Goal: Task Accomplishment & Management: Use online tool/utility

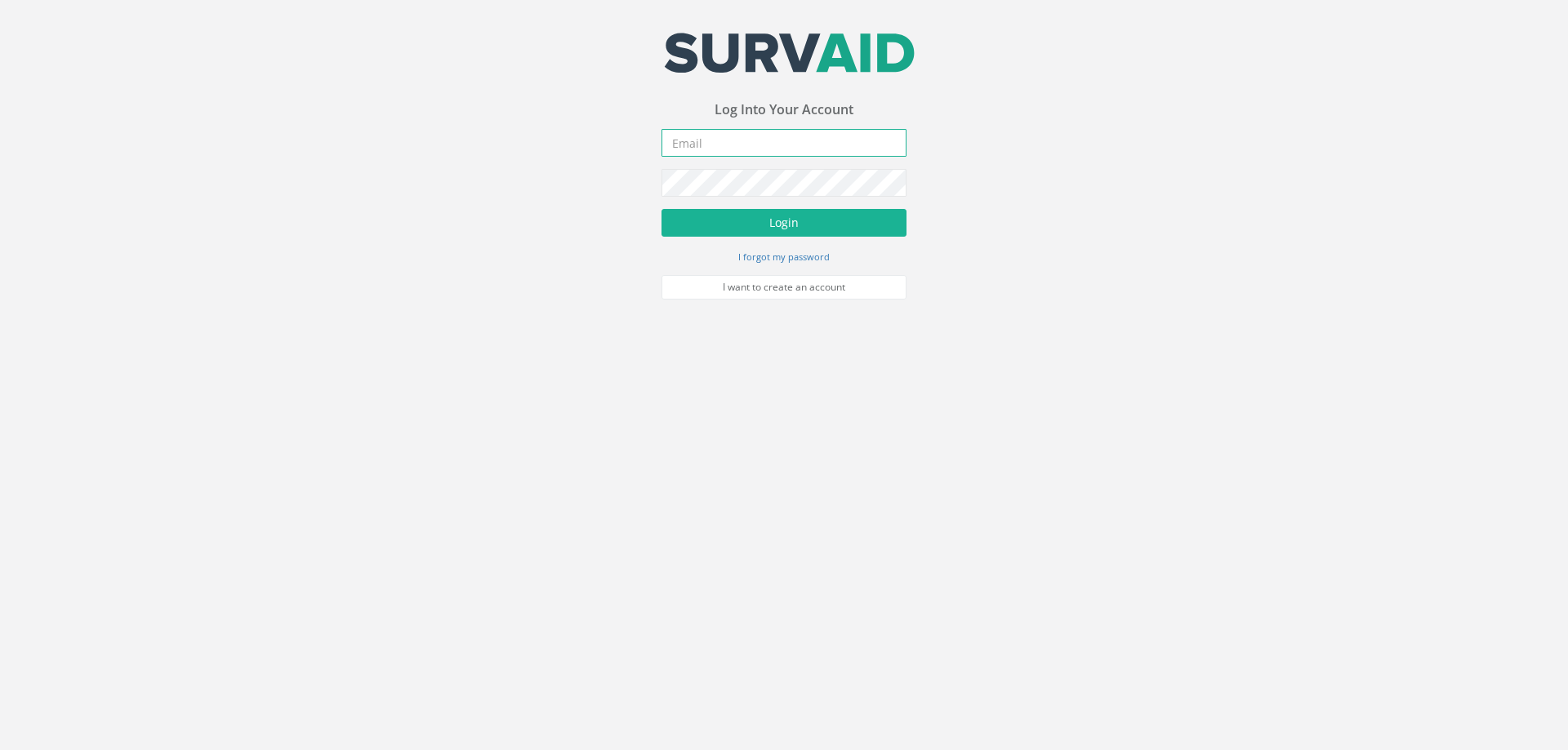
click at [720, 143] on input "email" at bounding box center [783, 143] width 245 height 28
type input "[EMAIL_ADDRESS][DOMAIN_NAME]"
click at [661, 209] on button "Login" at bounding box center [783, 223] width 245 height 28
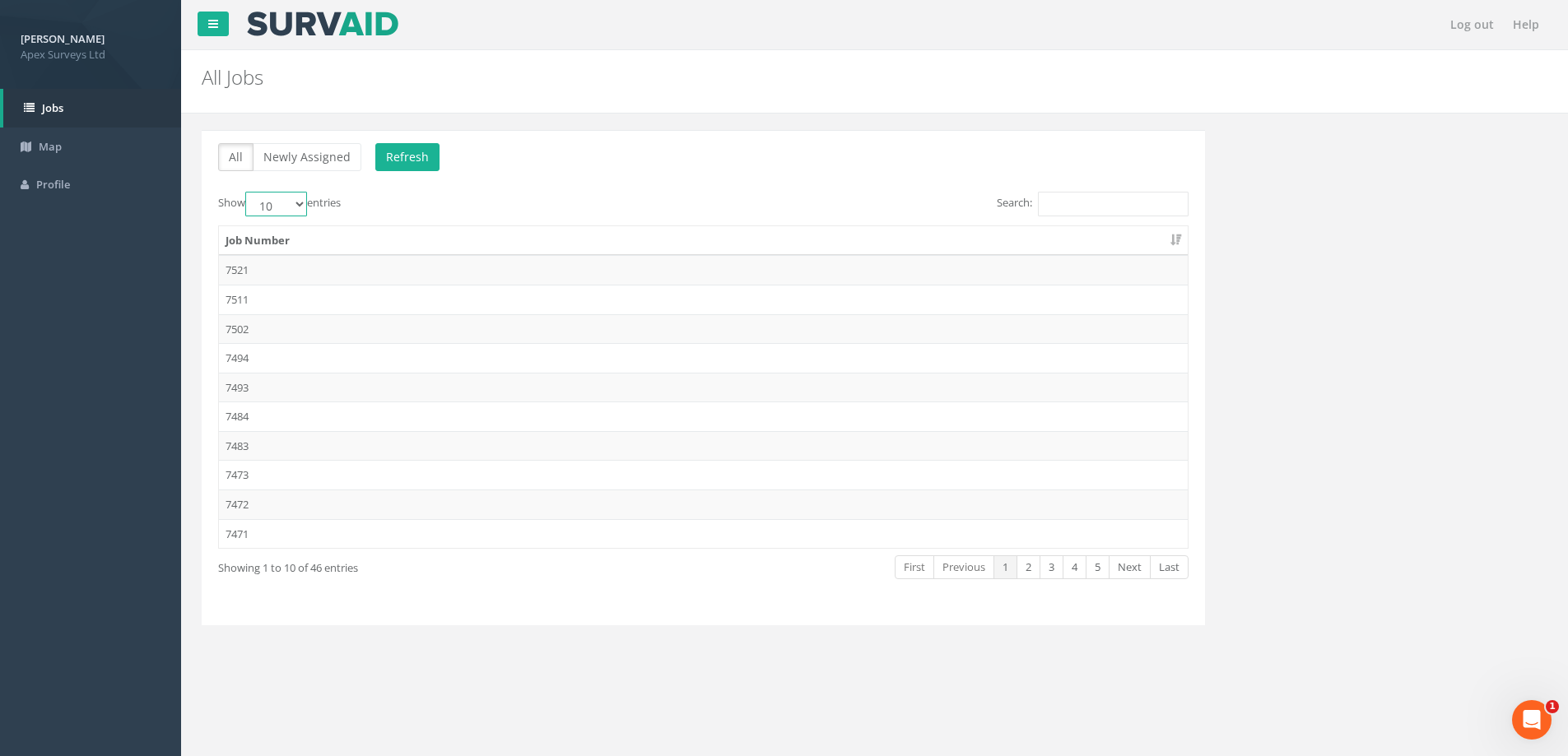
click at [299, 203] on select "10 25 50 100" at bounding box center [276, 204] width 62 height 25
select select "100"
click at [248, 192] on select "10 25 50 100" at bounding box center [276, 204] width 62 height 25
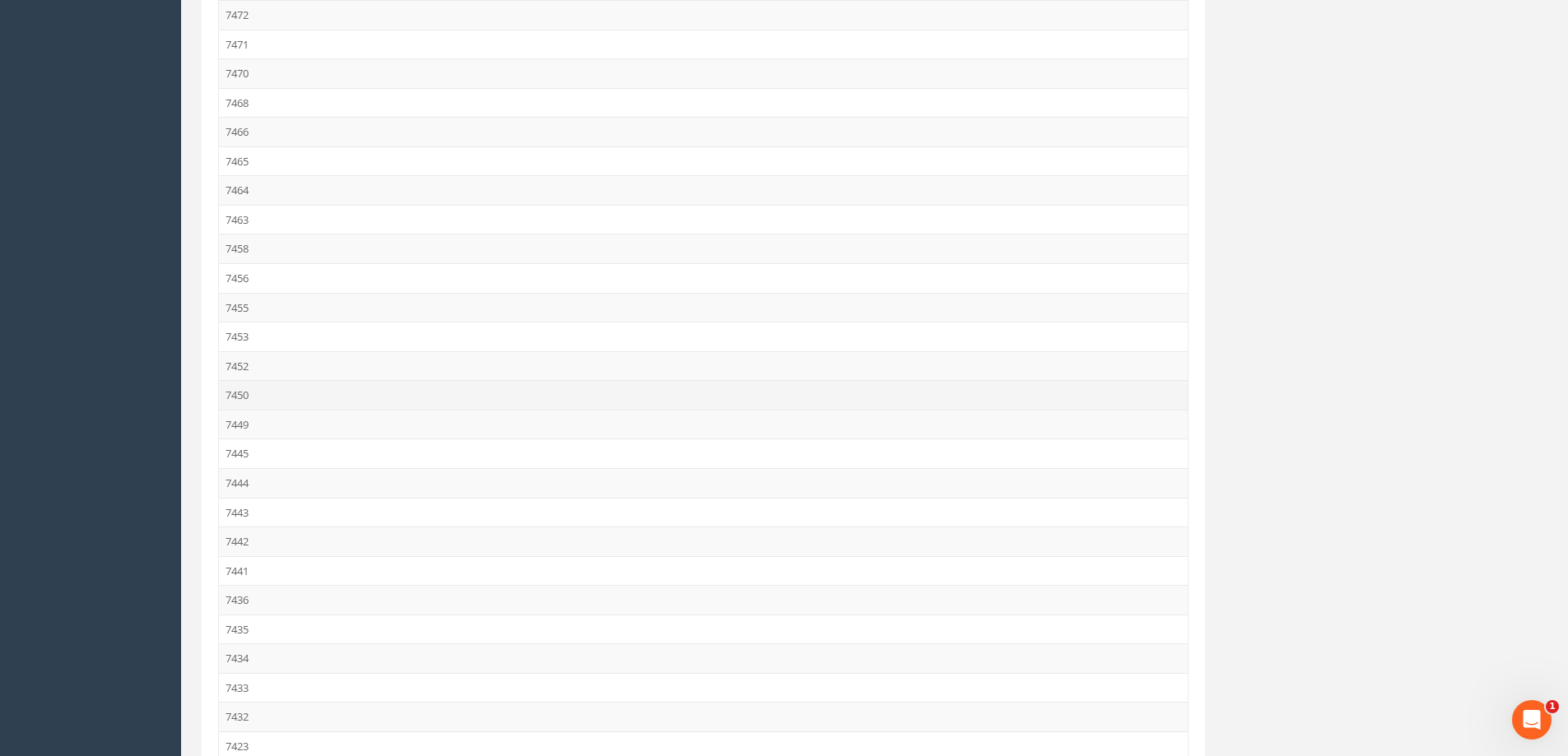
scroll to position [659, 0]
click at [233, 547] on td "7432" at bounding box center [703, 548] width 969 height 30
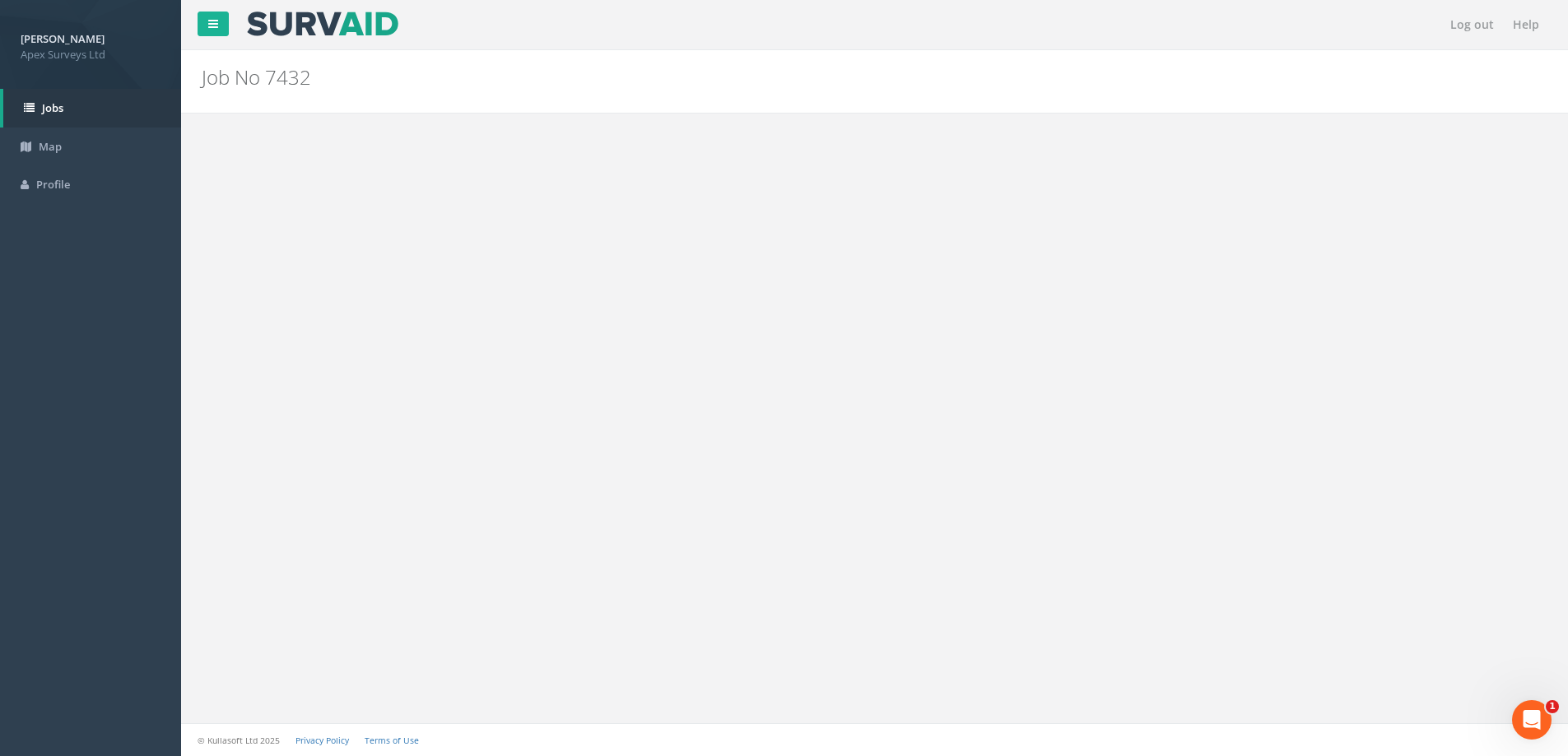
scroll to position [0, 0]
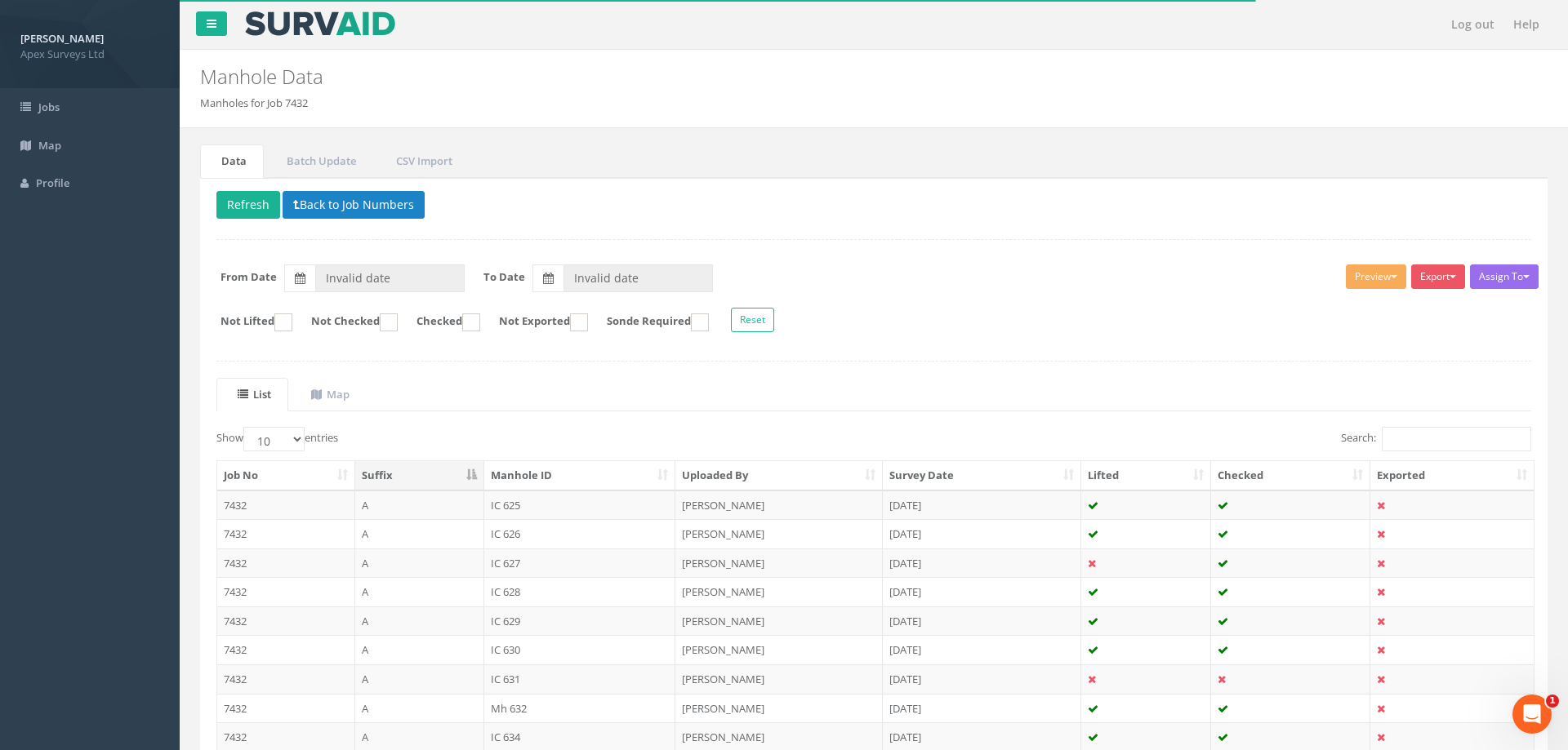
type input "[DATE]"
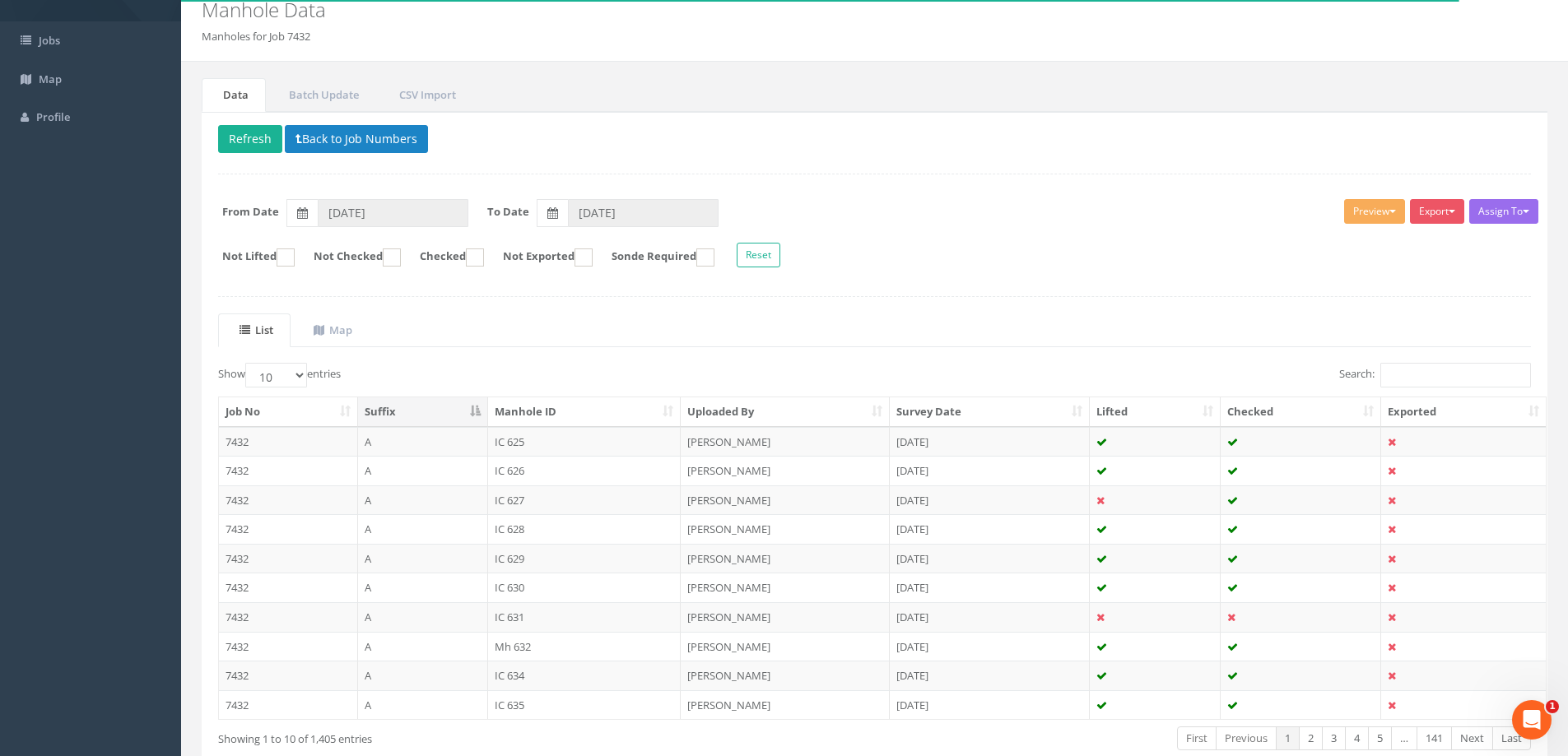
scroll to position [161, 0]
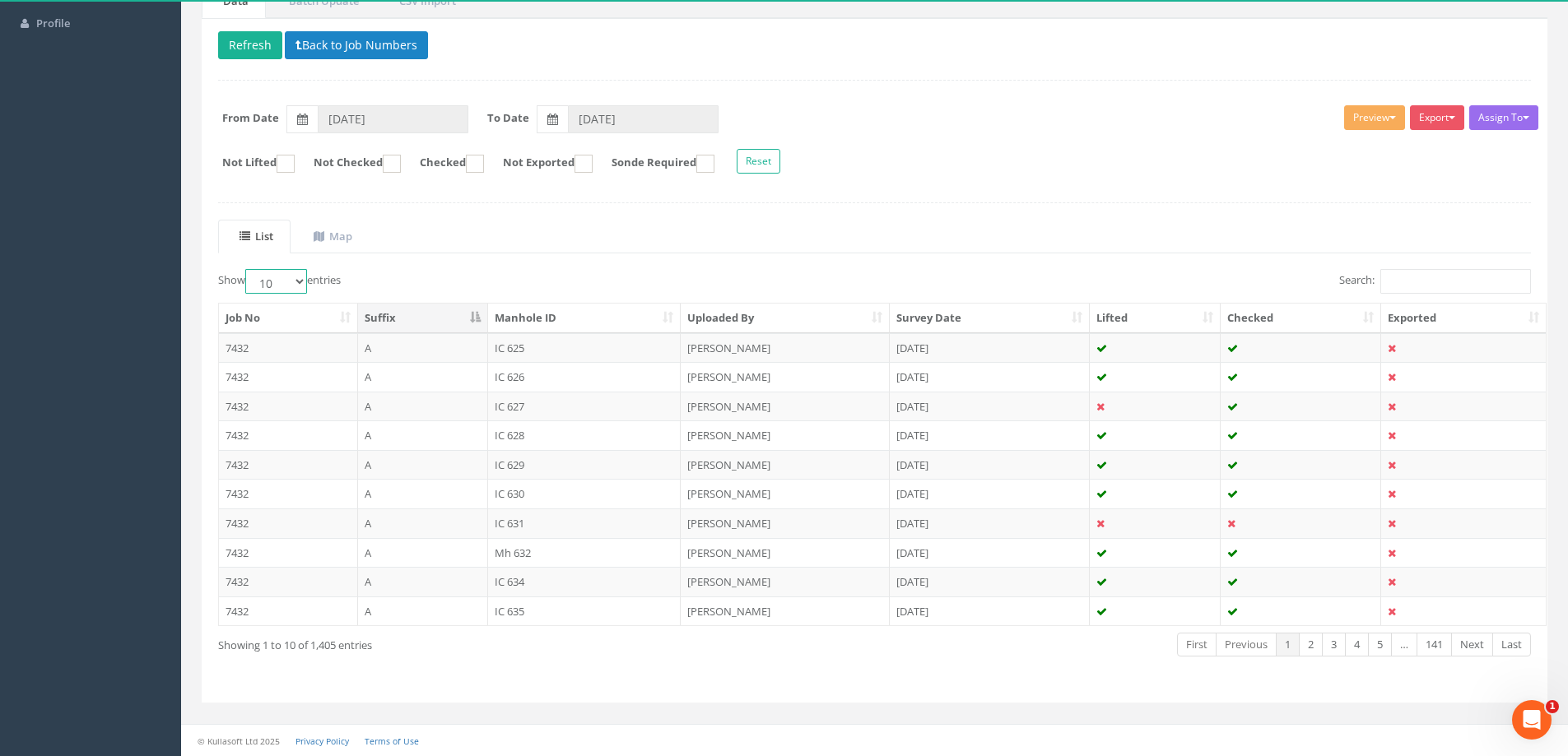
click at [303, 282] on select "10 25 50 100" at bounding box center [276, 281] width 62 height 25
select select "100"
click at [248, 269] on select "10 25 50 100" at bounding box center [276, 281] width 62 height 25
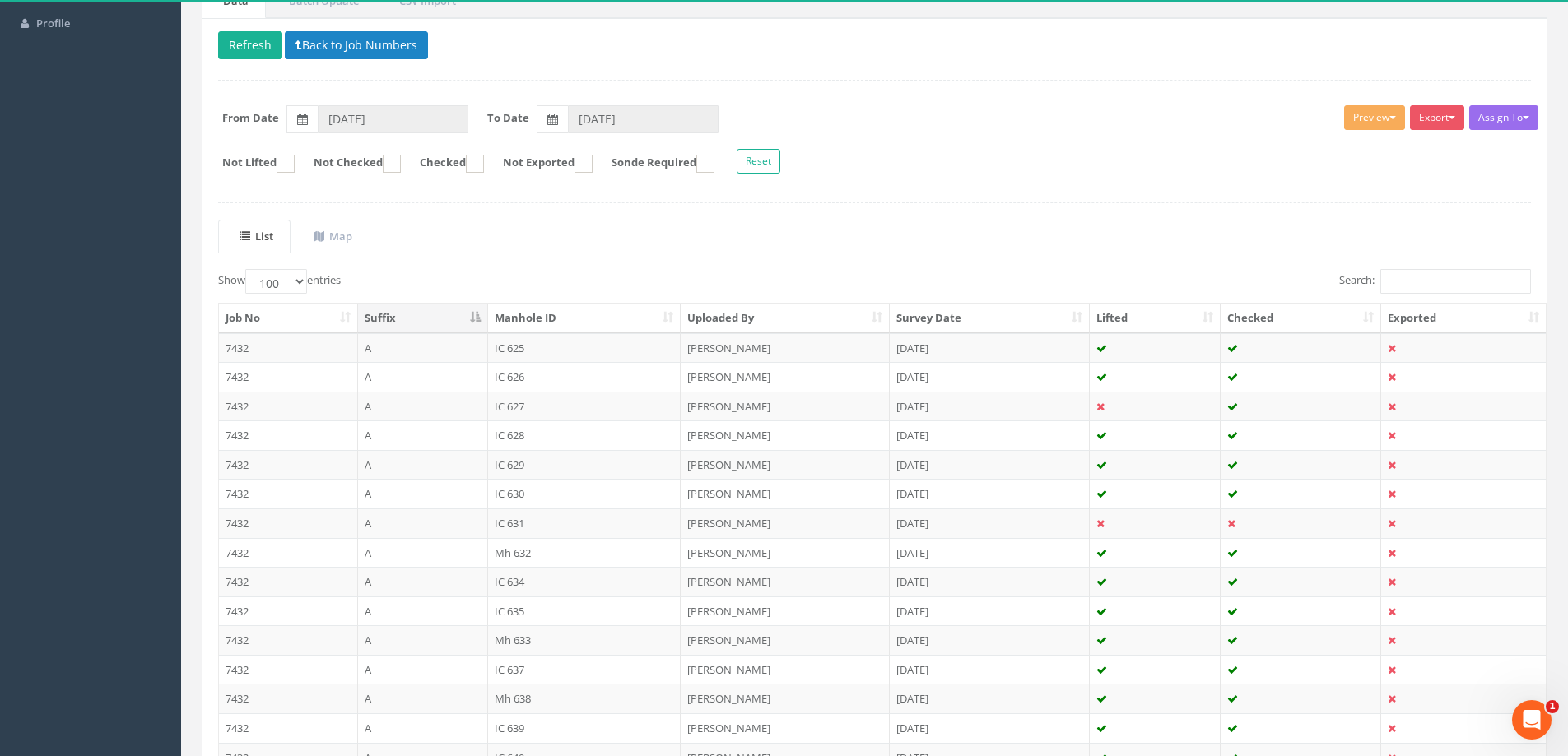
click at [946, 313] on th "Survey Date" at bounding box center [989, 318] width 200 height 30
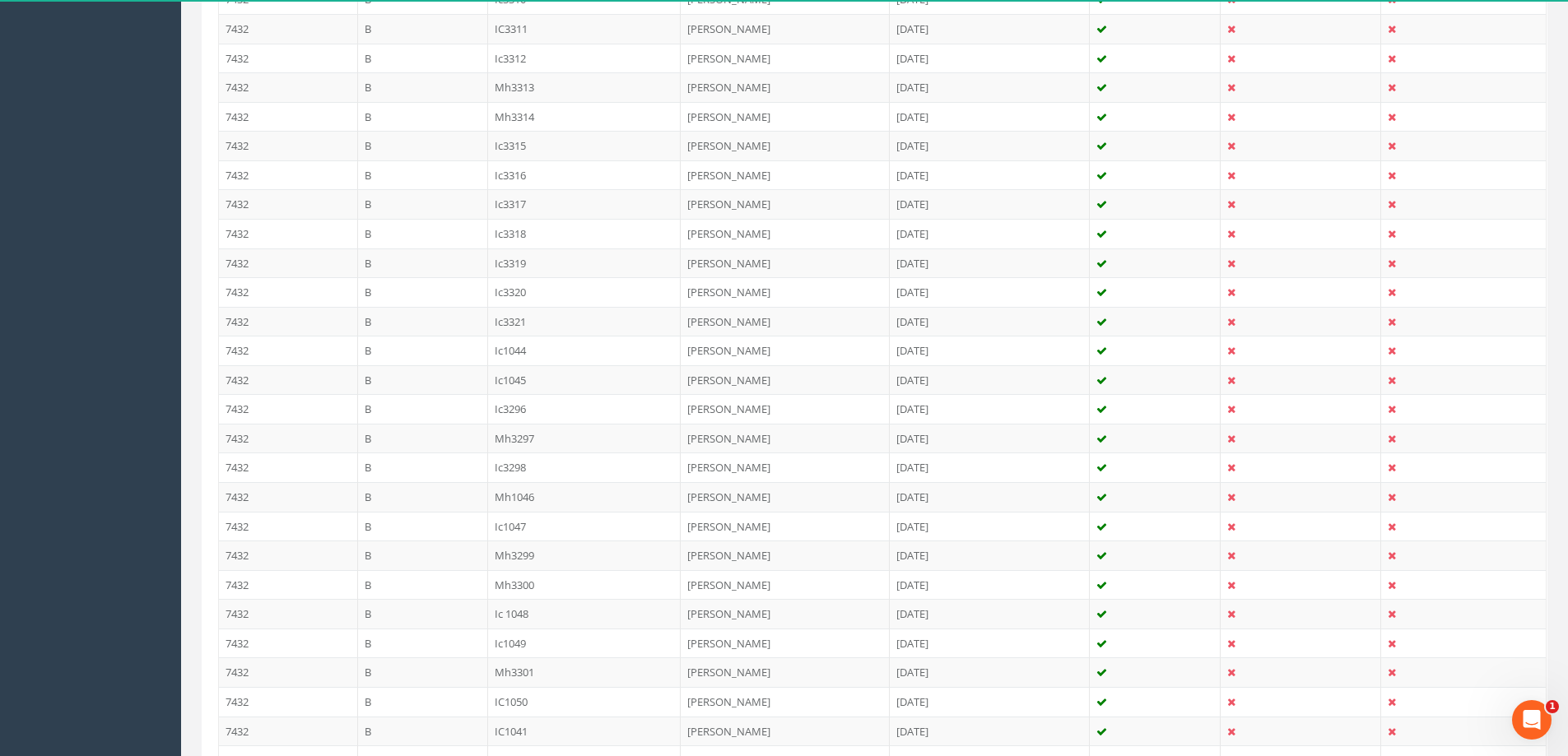
scroll to position [655, 0]
